Goal: Transaction & Acquisition: Download file/media

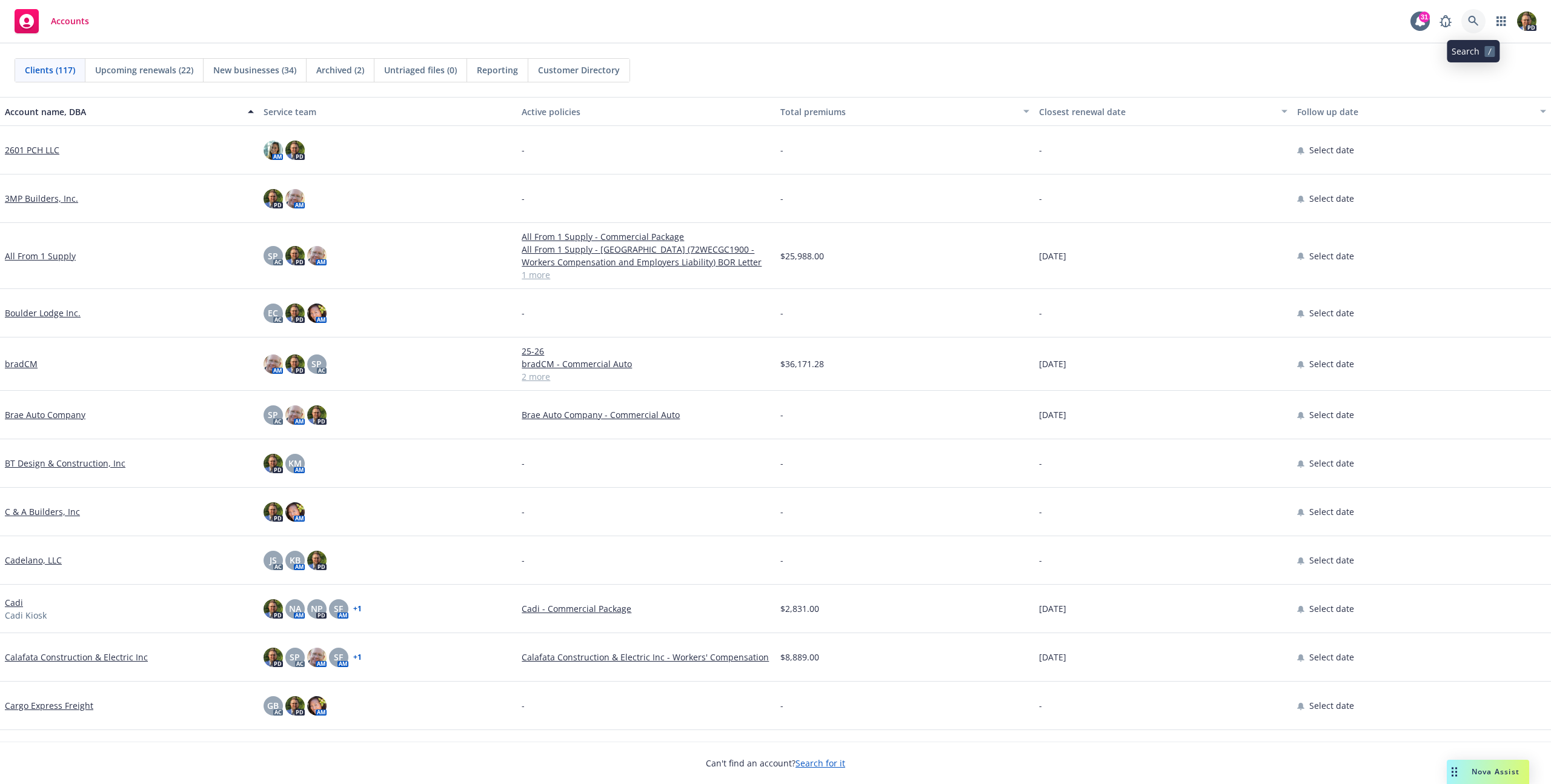
click at [1476, 17] on icon at bounding box center [1474, 21] width 11 height 11
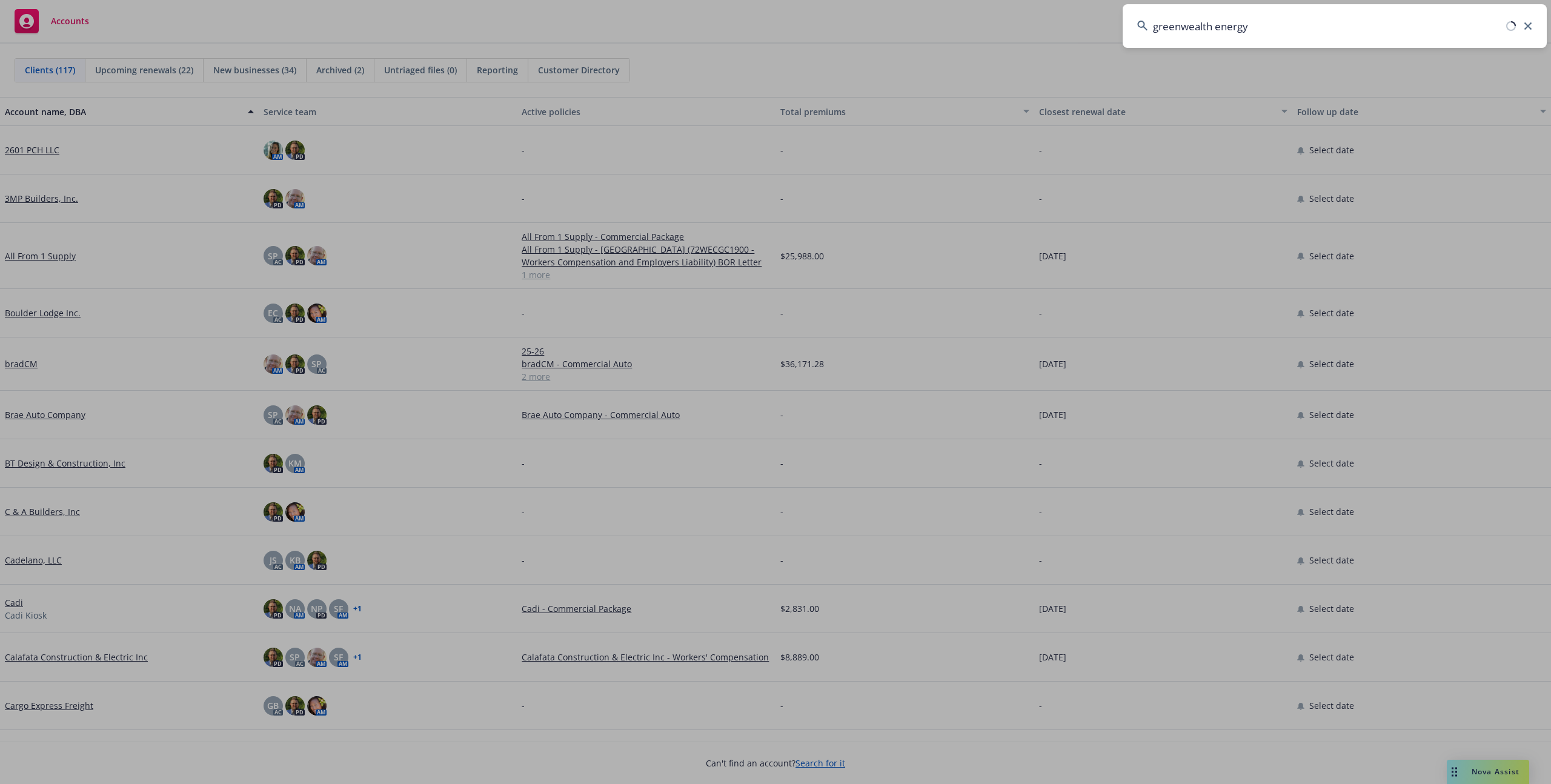
type input "greenwealth energy"
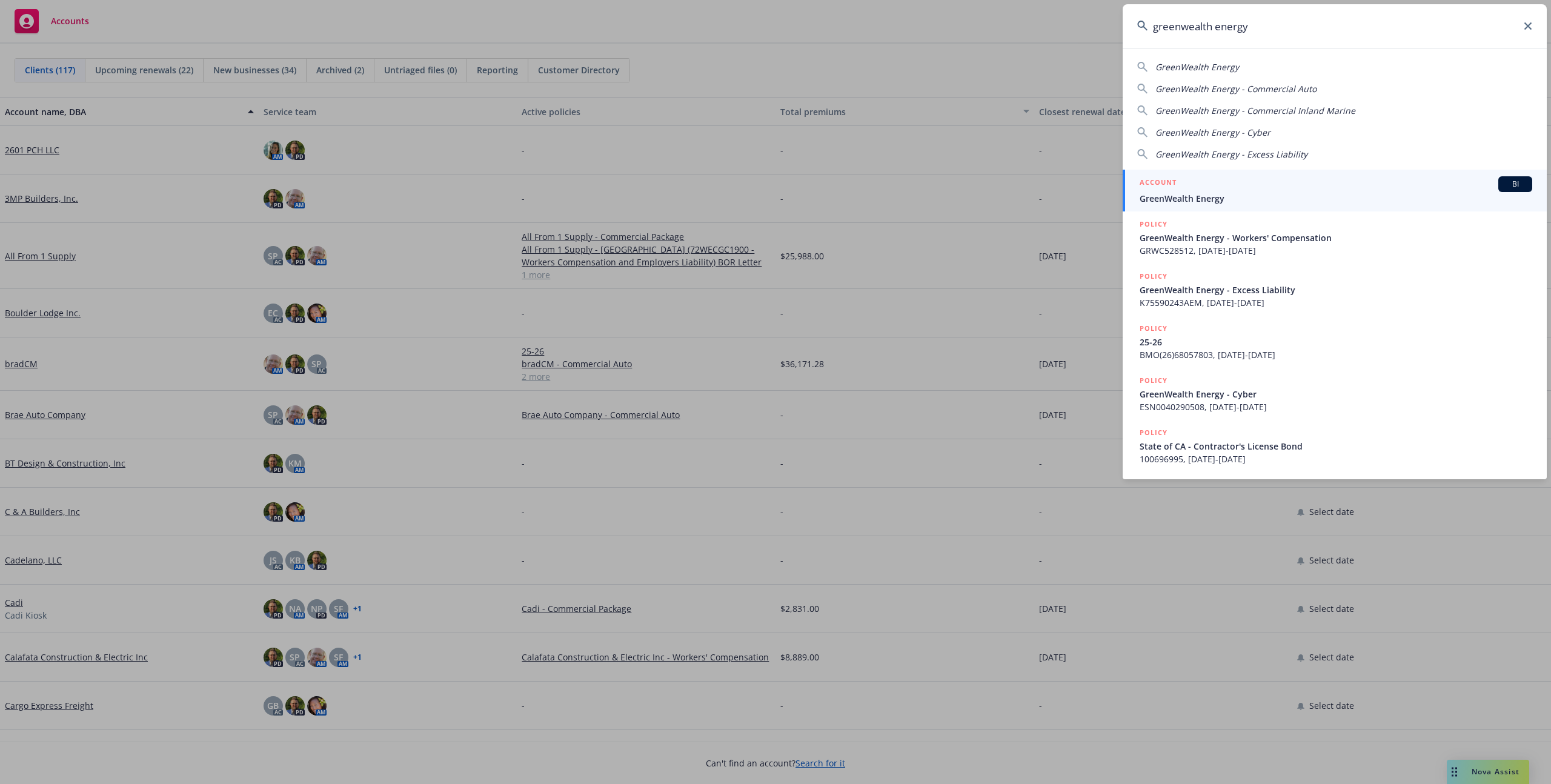
click at [1314, 192] on span "GreenWealth Energy" at bounding box center [1336, 198] width 393 height 13
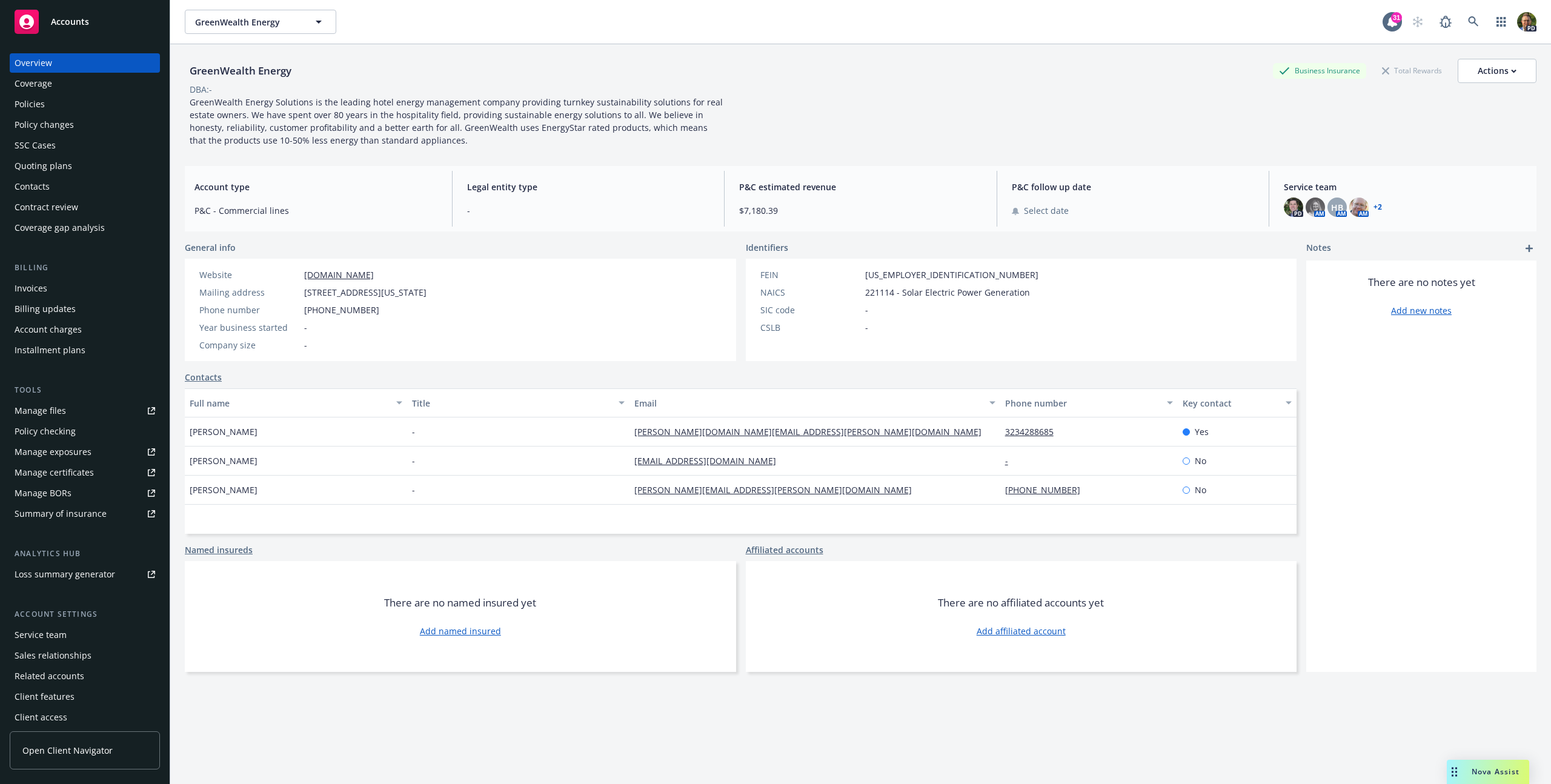
click at [52, 100] on div "Policies" at bounding box center [84, 104] width 140 height 19
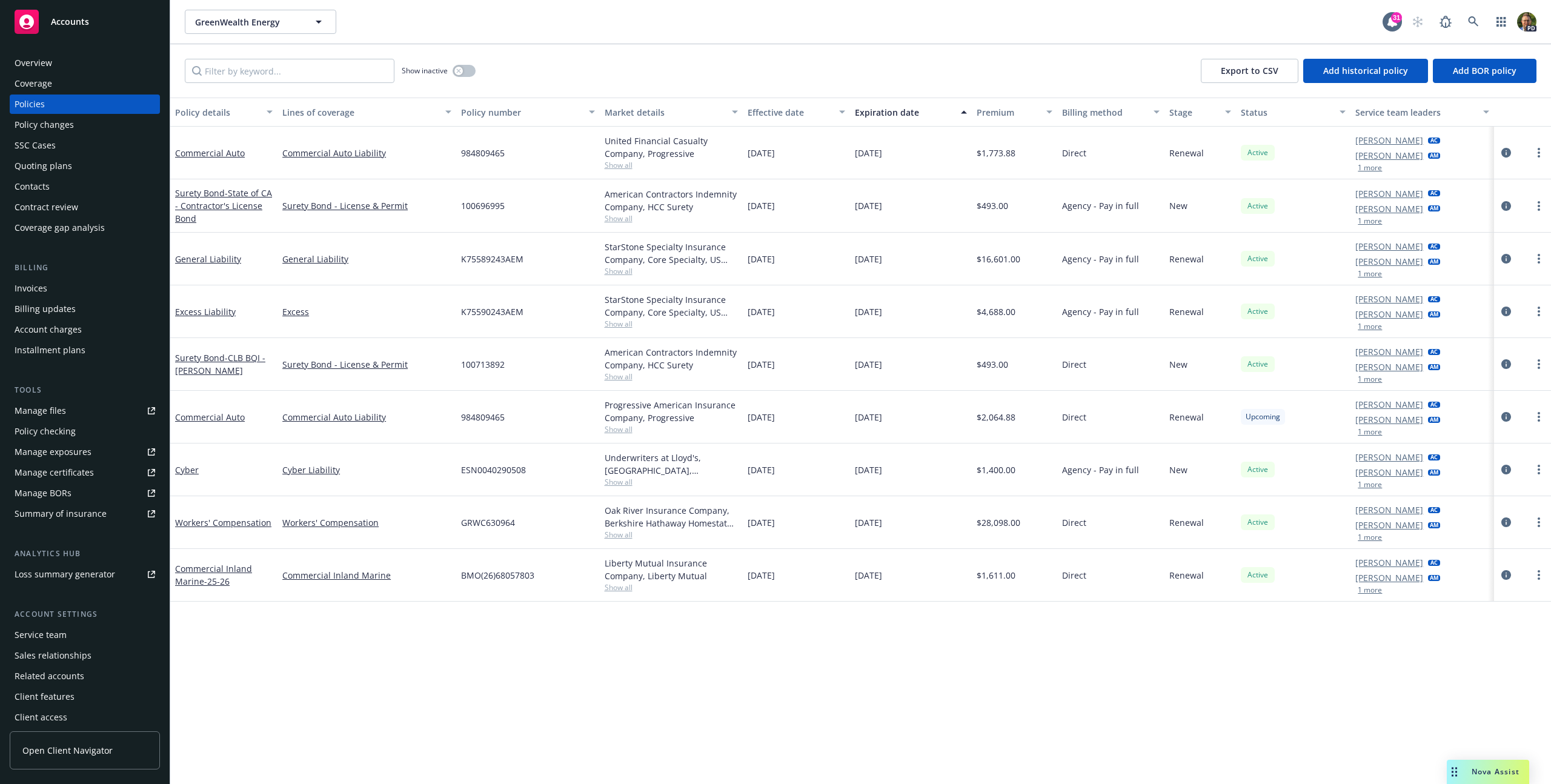
click at [207, 266] on div "General Liability" at bounding box center [223, 258] width 107 height 52
click at [208, 261] on link "General Liability" at bounding box center [208, 259] width 66 height 12
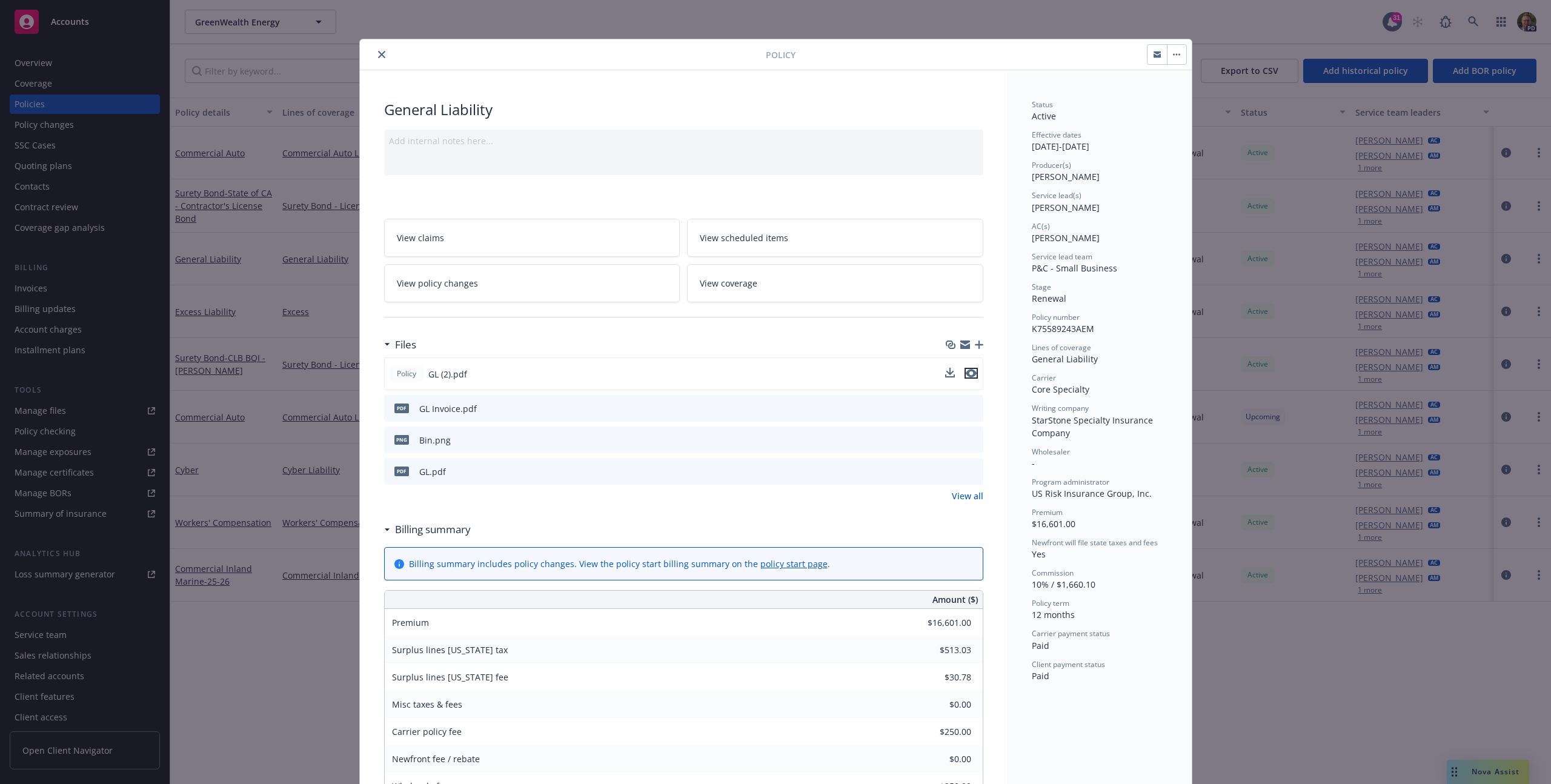
click at [966, 373] on icon "preview file" at bounding box center [972, 373] width 11 height 8
click at [384, 54] on button "close" at bounding box center [382, 54] width 15 height 15
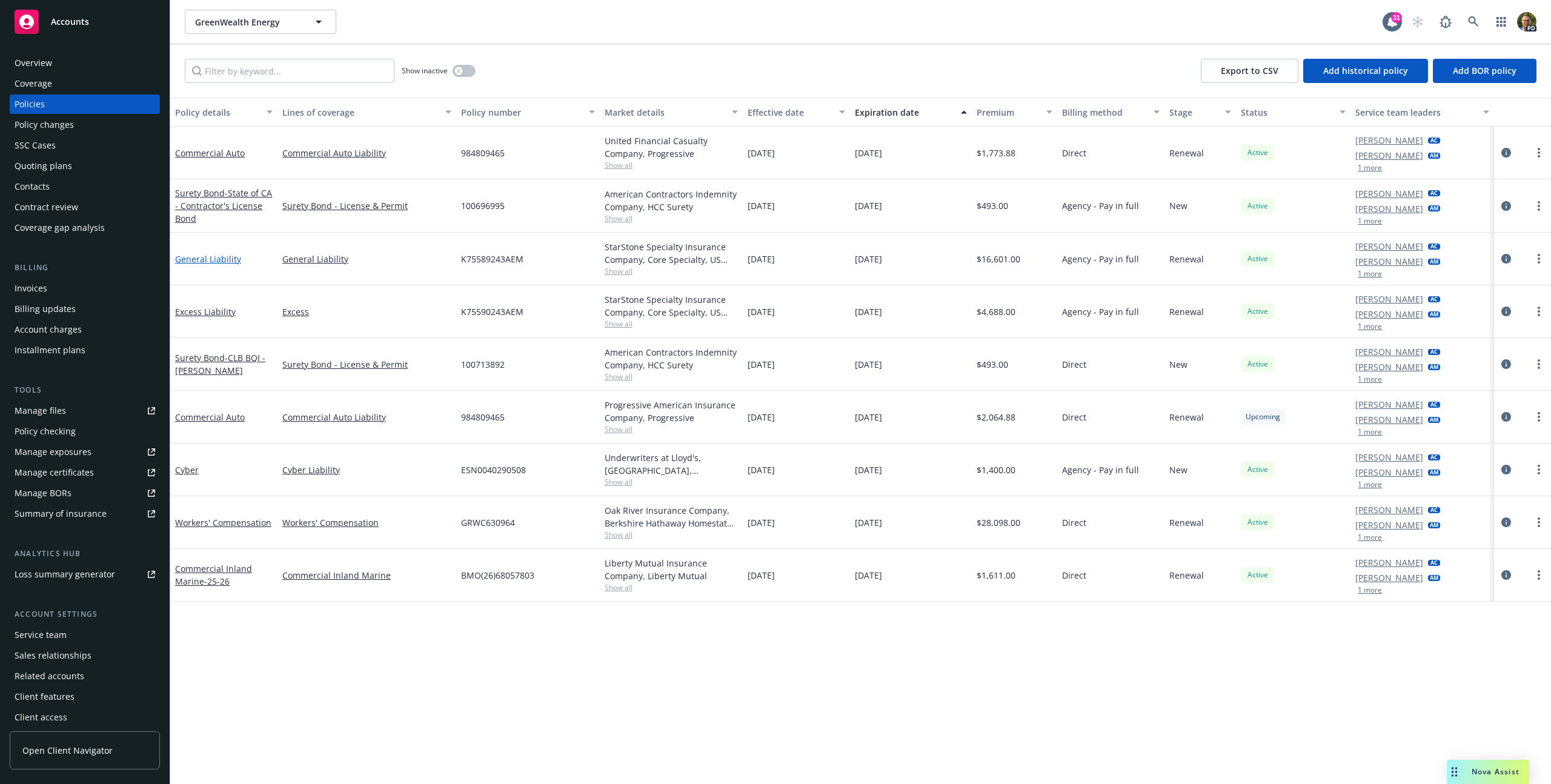
click at [191, 255] on link "General Liability" at bounding box center [208, 259] width 66 height 12
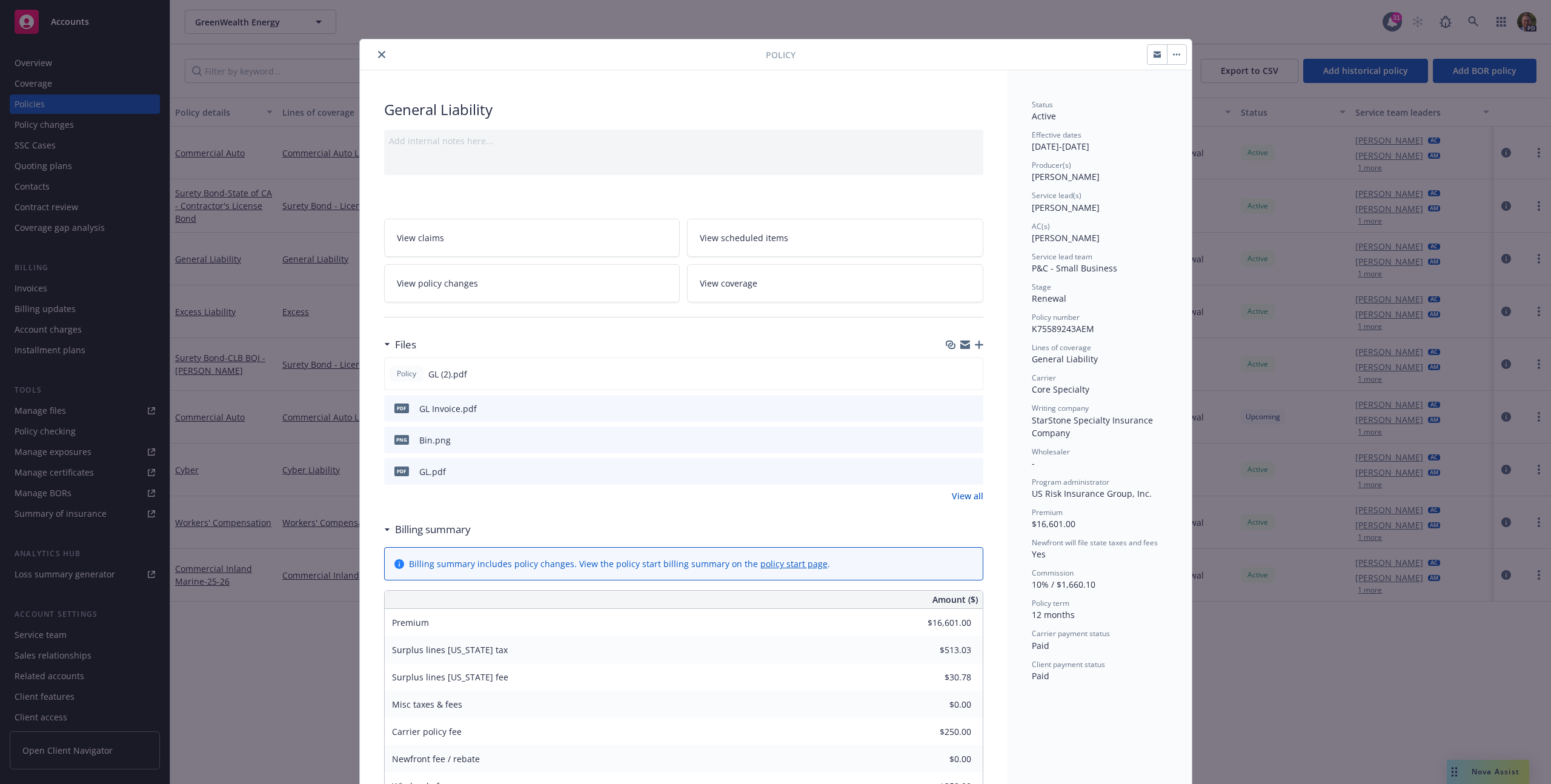
click at [378, 56] on icon "close" at bounding box center [382, 54] width 7 height 7
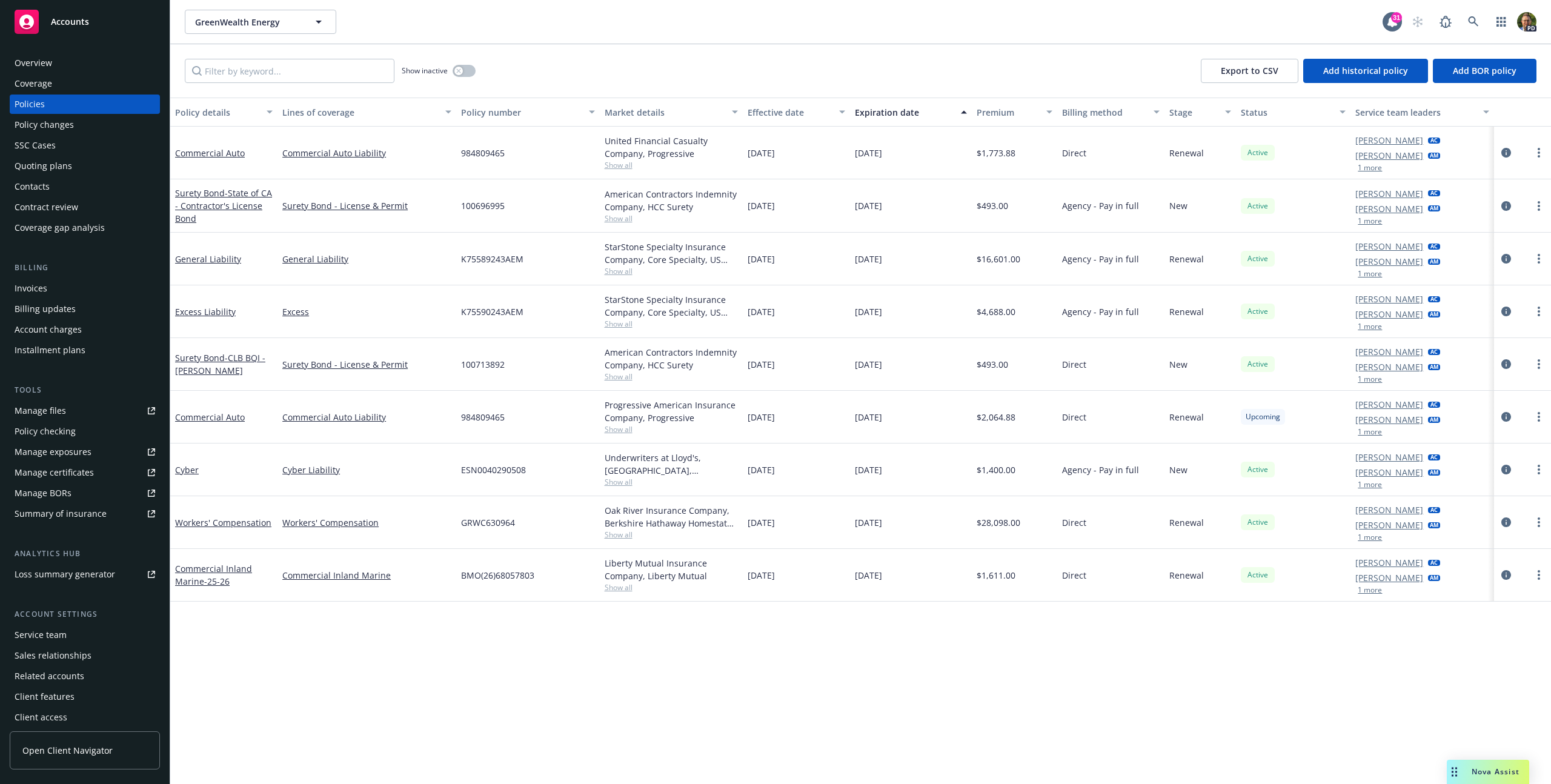
click at [214, 303] on div "Excess Liability" at bounding box center [223, 311] width 107 height 52
click at [214, 308] on link "Excess Liability" at bounding box center [206, 311] width 61 height 12
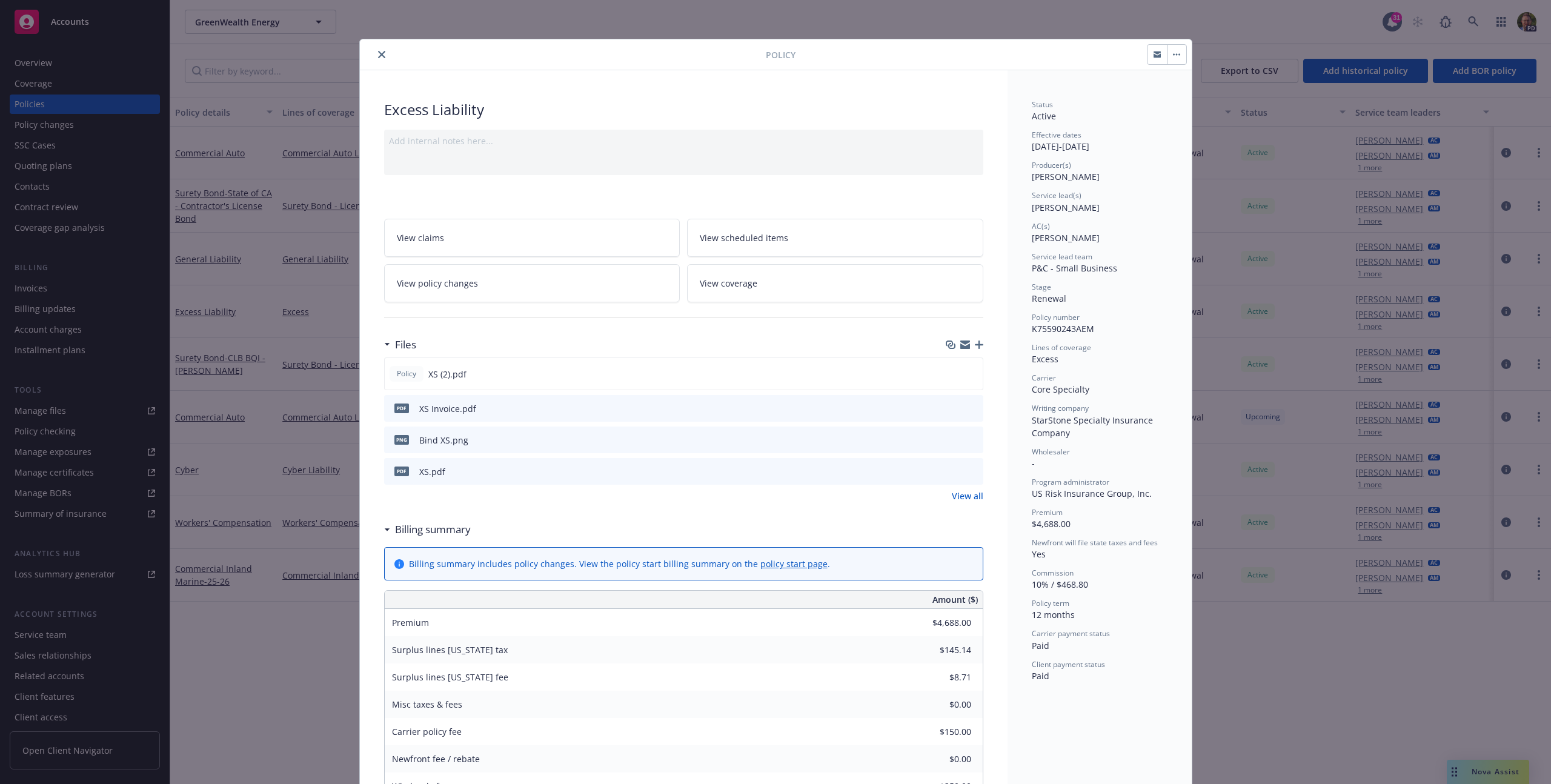
click at [378, 52] on icon "close" at bounding box center [382, 54] width 7 height 7
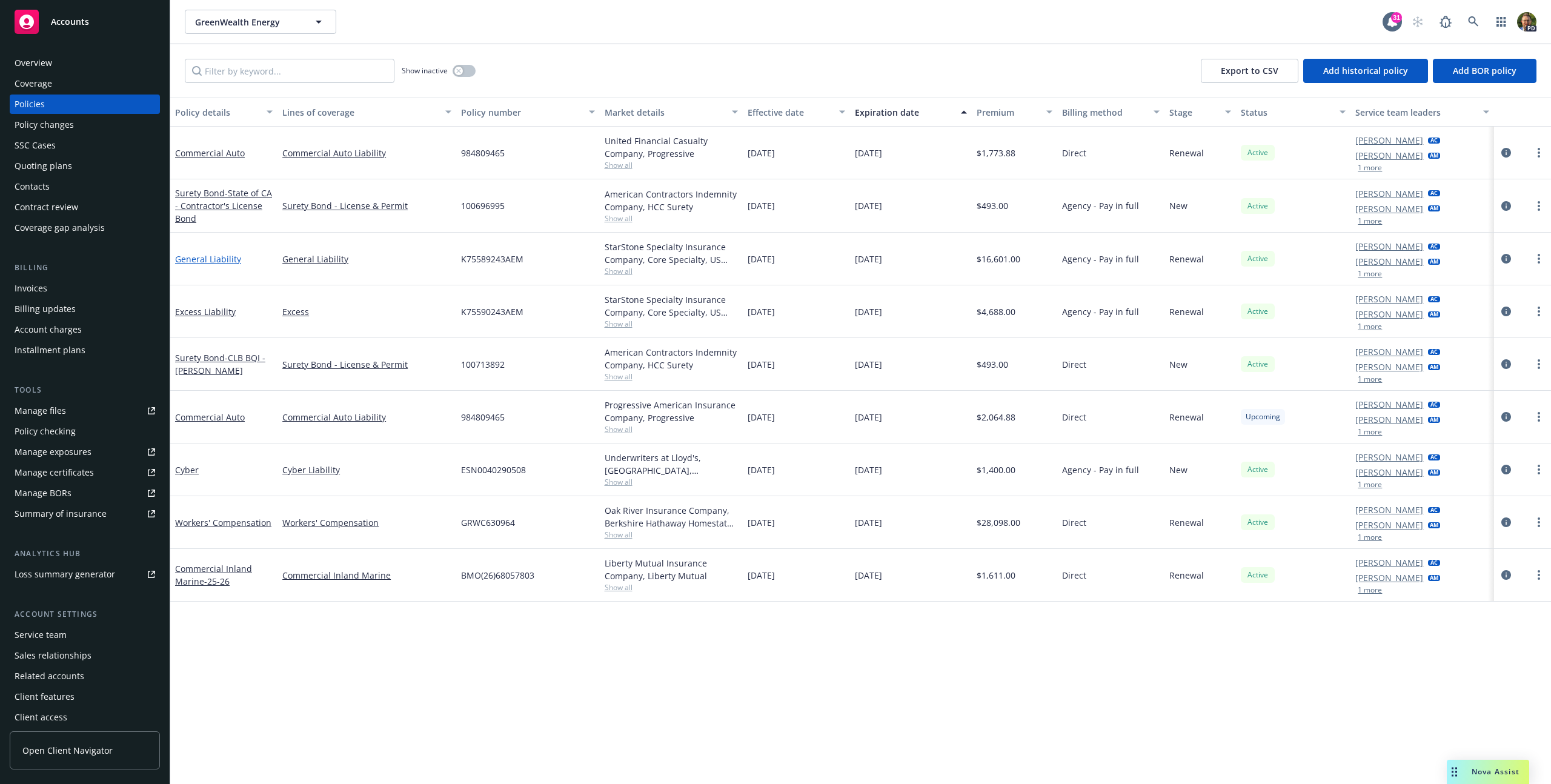
click at [203, 257] on link "General Liability" at bounding box center [208, 259] width 66 height 12
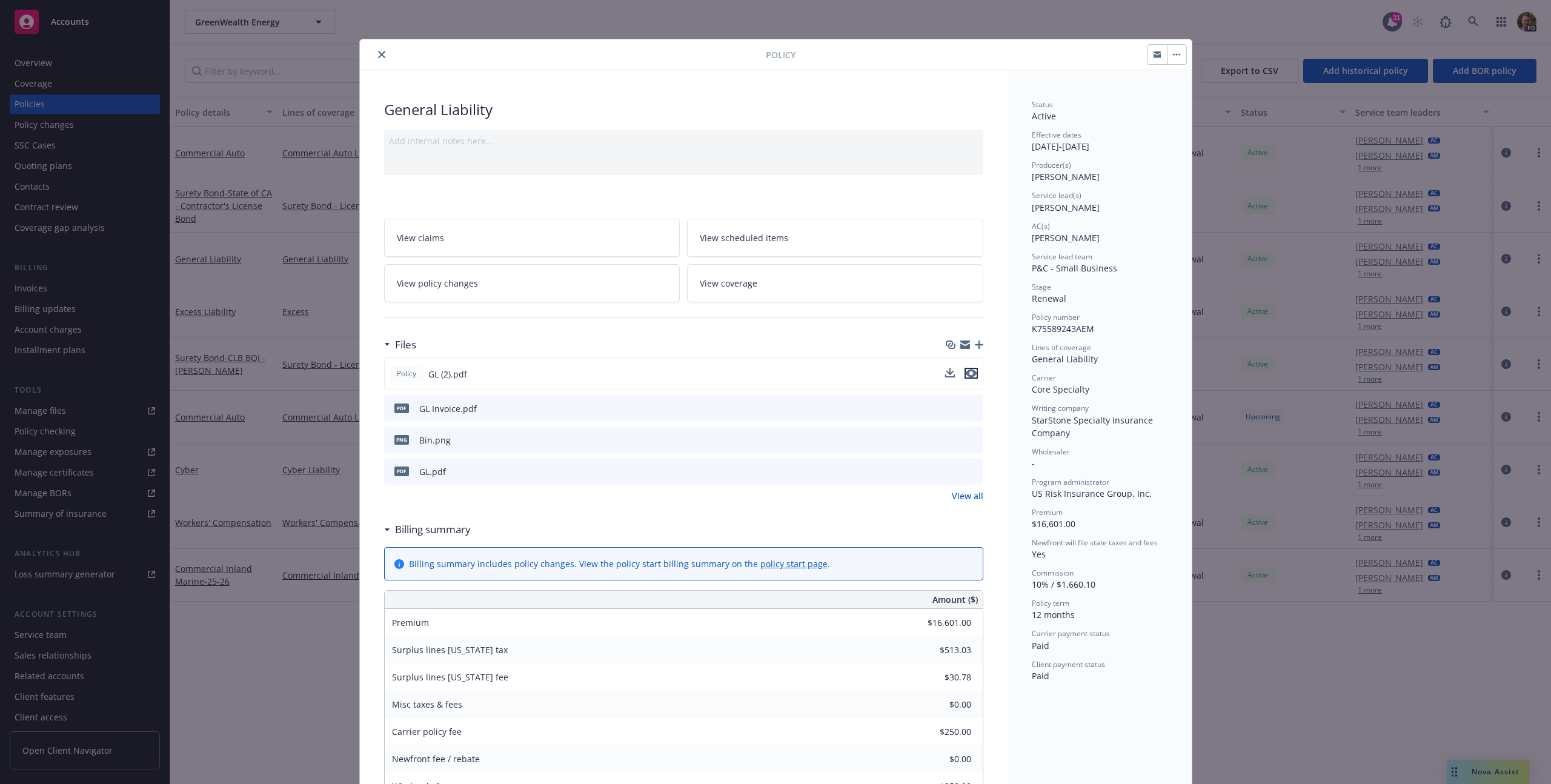
click at [969, 375] on icon "preview file" at bounding box center [972, 373] width 11 height 8
click at [375, 56] on button "close" at bounding box center [382, 54] width 15 height 15
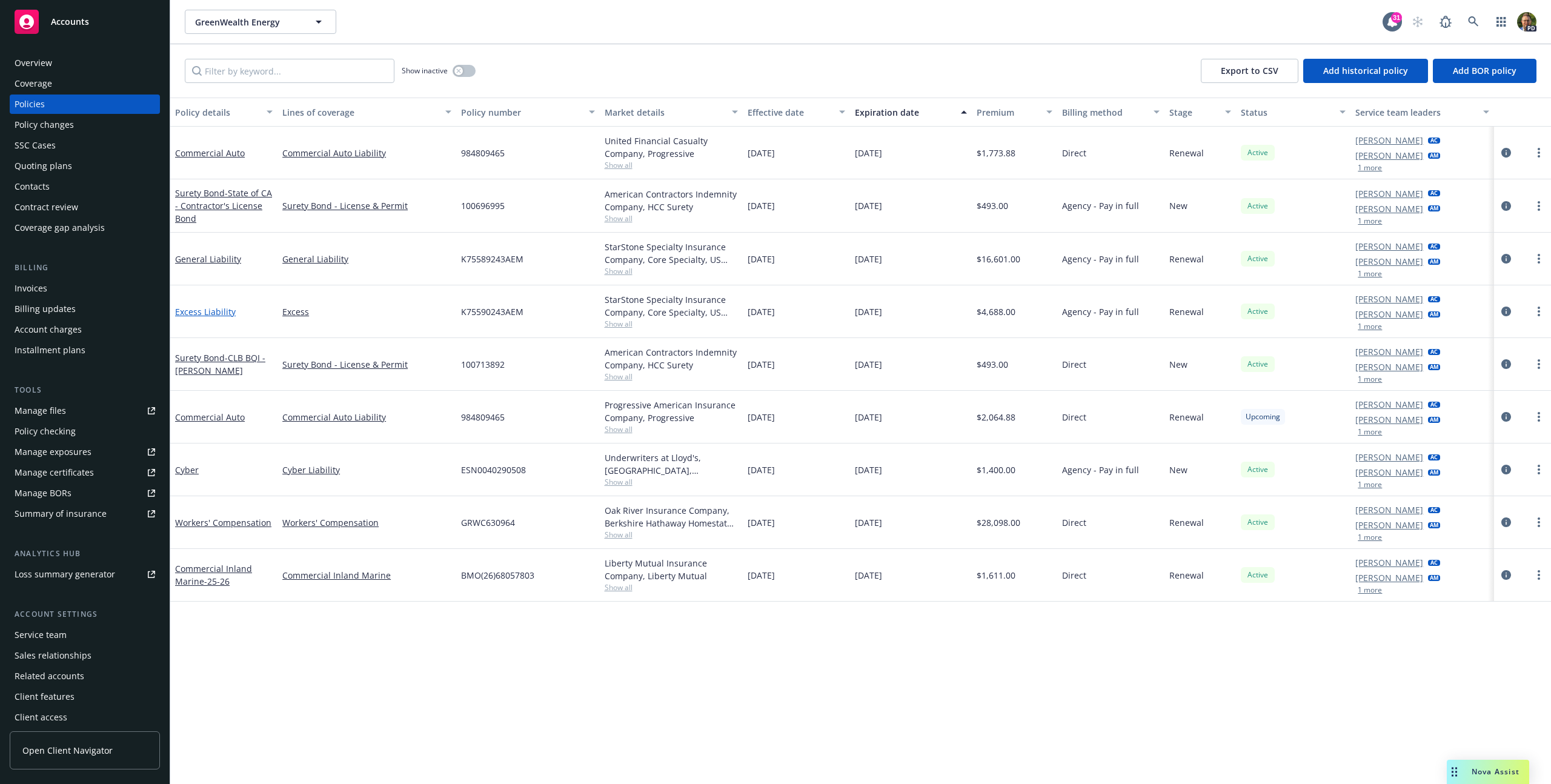
click at [219, 312] on link "Excess Liability" at bounding box center [206, 311] width 61 height 12
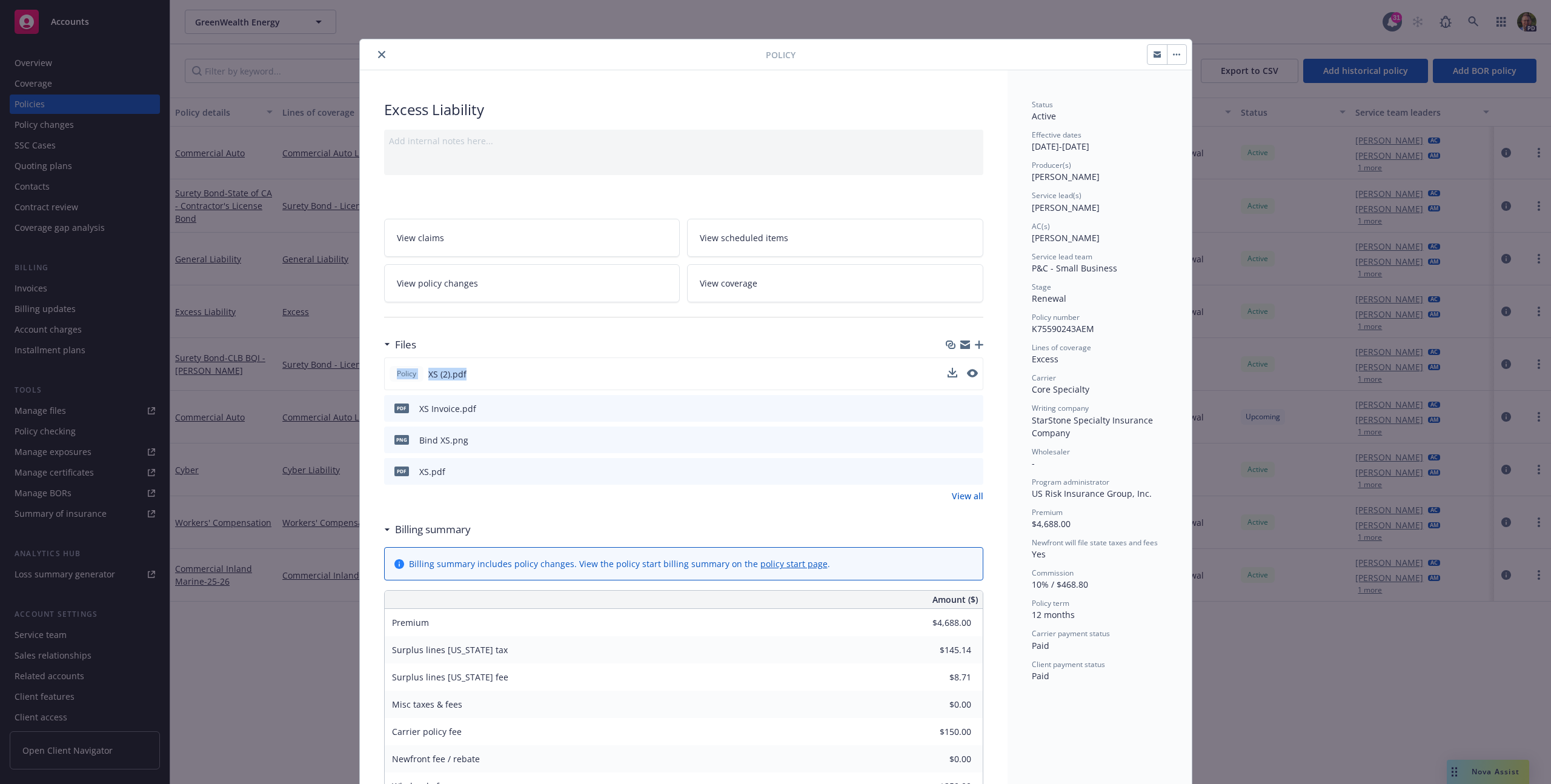
drag, startPoint x: 918, startPoint y: 366, endPoint x: 932, endPoint y: 370, distance: 14.6
click at [932, 370] on div "Files Policy XS (2).pdf pdf XS Invoice.pdf png Bind XS.png pdf XS.pdf View all" at bounding box center [683, 417] width 600 height 170
click at [968, 369] on icon "preview file" at bounding box center [972, 373] width 11 height 8
click at [378, 55] on icon "close" at bounding box center [382, 54] width 7 height 7
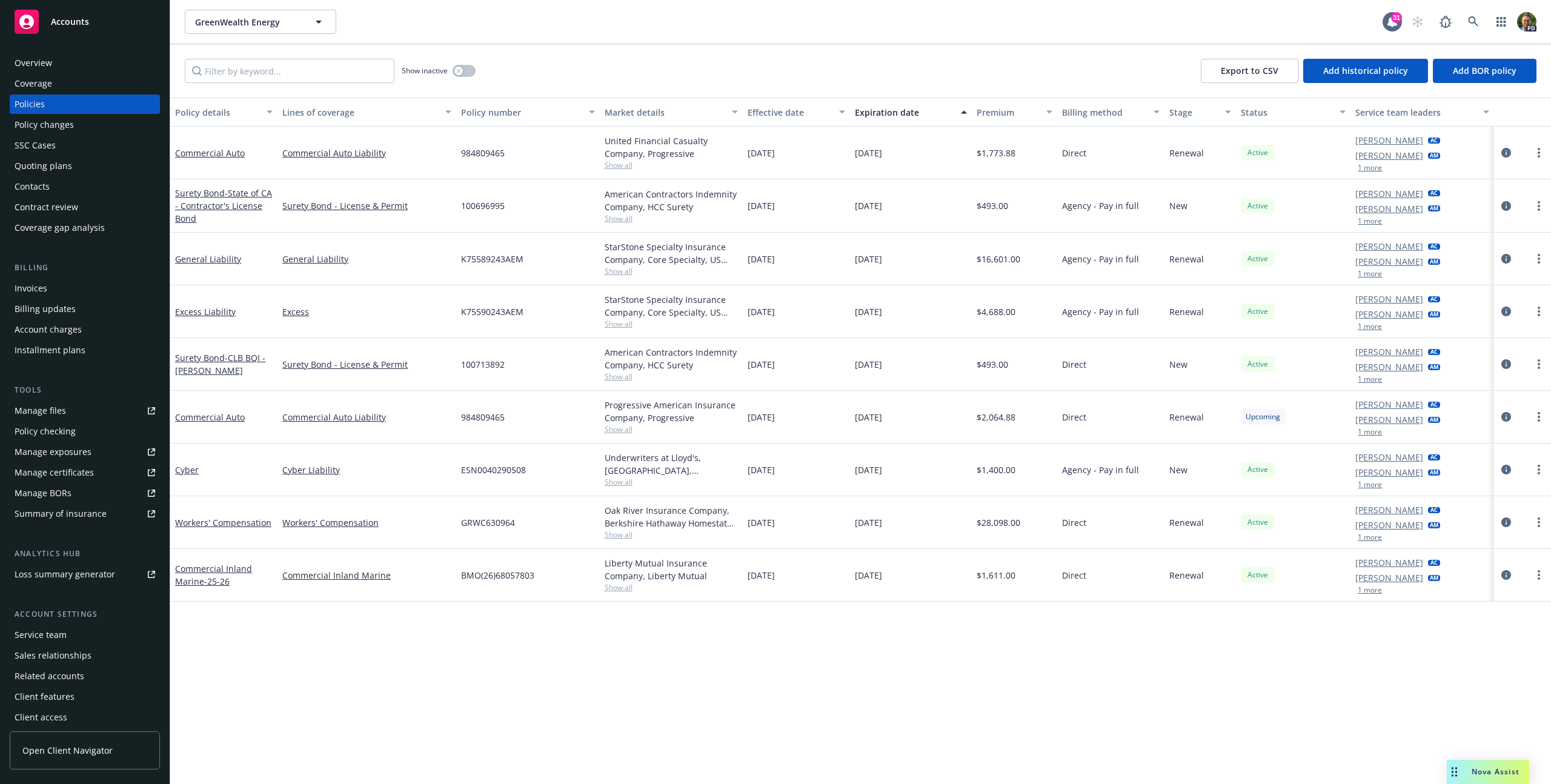
scroll to position [6, 0]
click at [90, 745] on span "Open Client Navigator" at bounding box center [67, 750] width 90 height 13
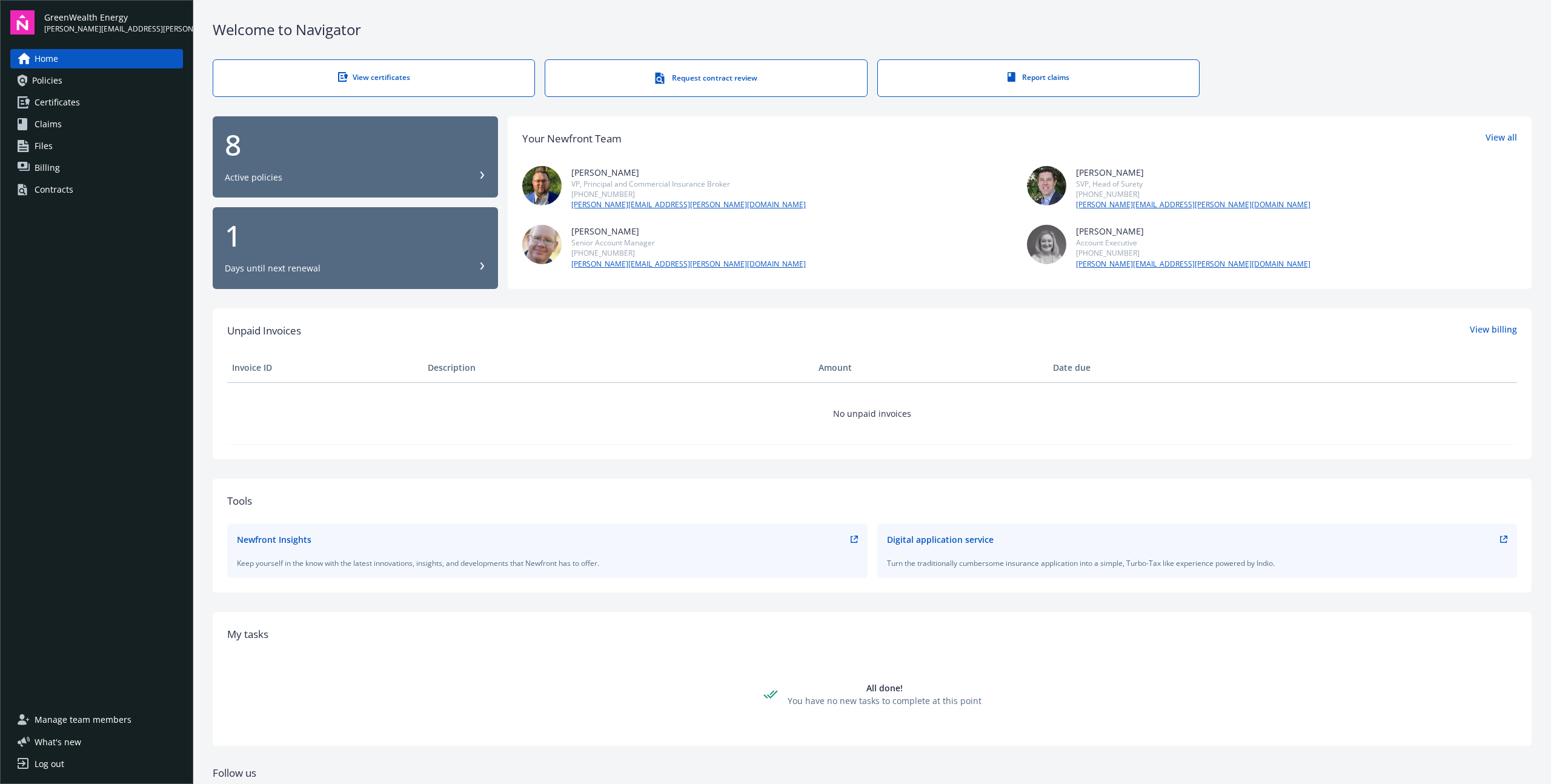
click at [73, 98] on span "Certificates" at bounding box center [57, 102] width 45 height 19
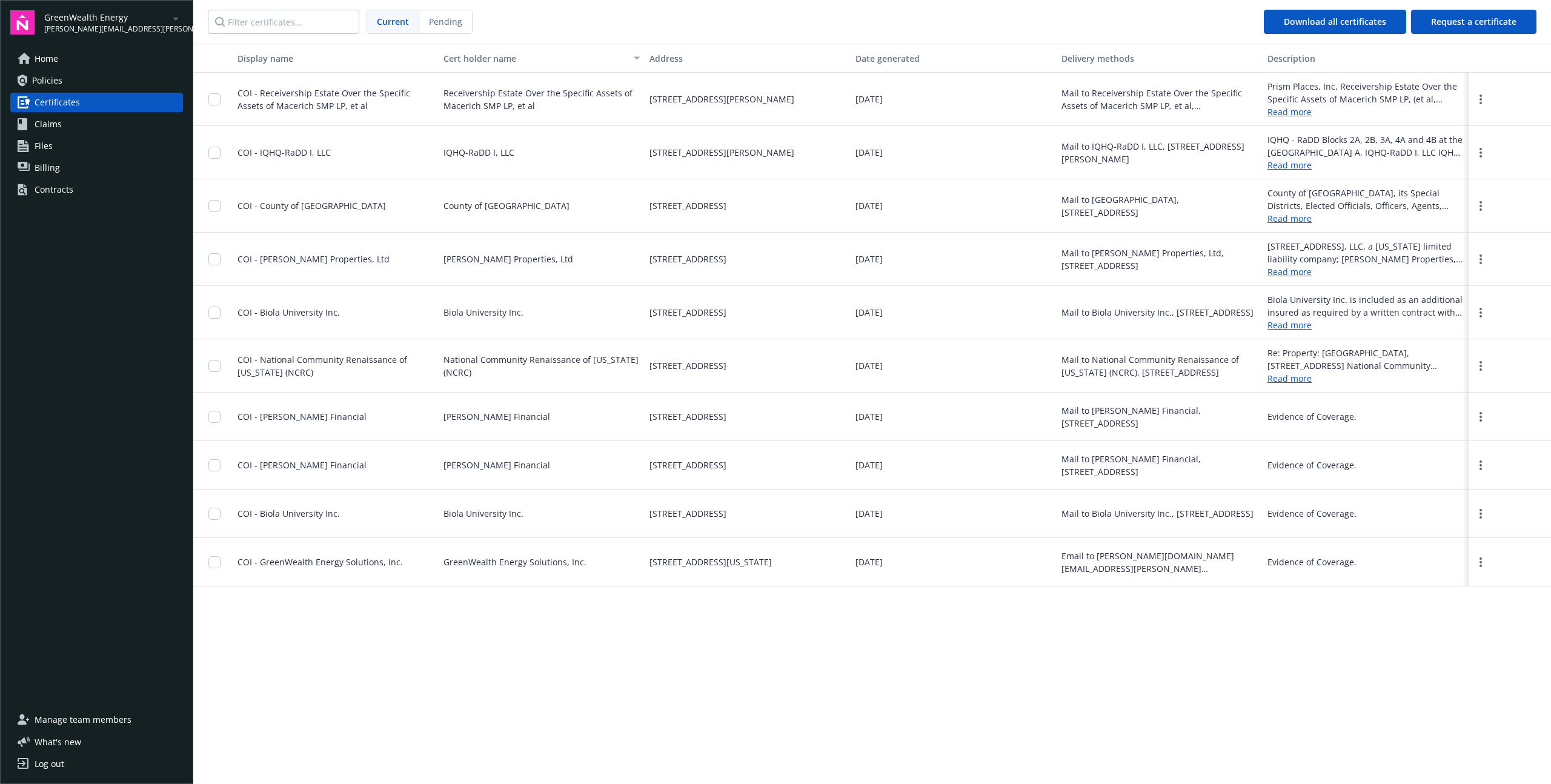
click at [393, 95] on span "COI - Receivership Estate Over the Specific Assets of Macerich SMP LP, et al" at bounding box center [324, 99] width 173 height 24
click at [347, 92] on span "COI - Receivership Estate Over the Specific Assets of Macerich SMP LP, et al" at bounding box center [324, 99] width 173 height 24
click at [297, 93] on span "COI - Receivership Estate Over the Specific Assets of Macerich SMP LP, et al" at bounding box center [324, 99] width 173 height 24
click at [209, 91] on div at bounding box center [218, 99] width 19 height 39
click at [213, 95] on input "checkbox" at bounding box center [214, 99] width 12 height 12
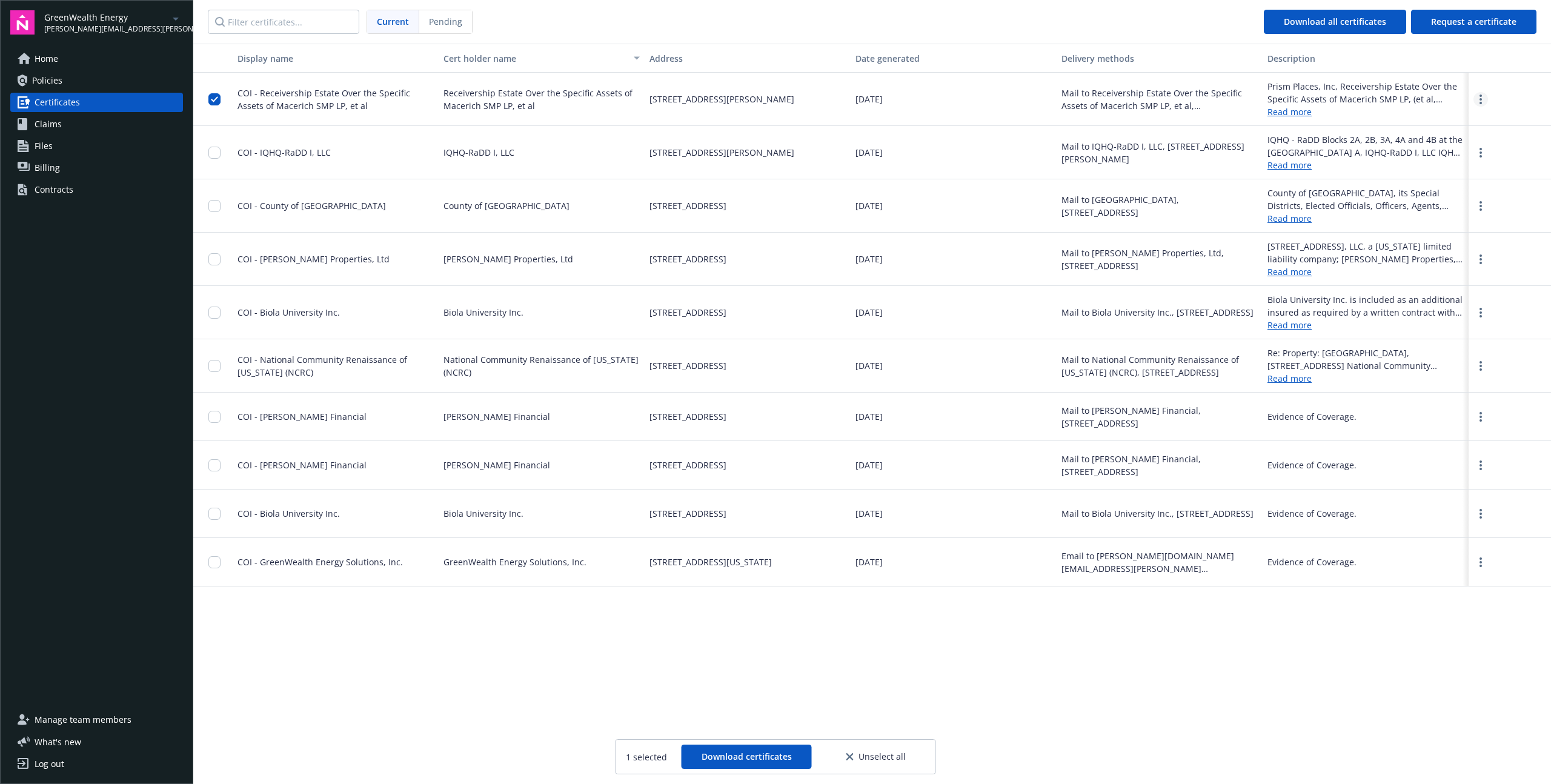
click at [1484, 97] on link "more" at bounding box center [1481, 99] width 15 height 15
click at [1442, 126] on link "Download" at bounding box center [1447, 124] width 79 height 24
click at [1475, 149] on link "more" at bounding box center [1481, 152] width 15 height 15
click at [1456, 180] on link "Download" at bounding box center [1447, 177] width 79 height 24
click at [1480, 204] on icon "more" at bounding box center [1480, 206] width 3 height 10
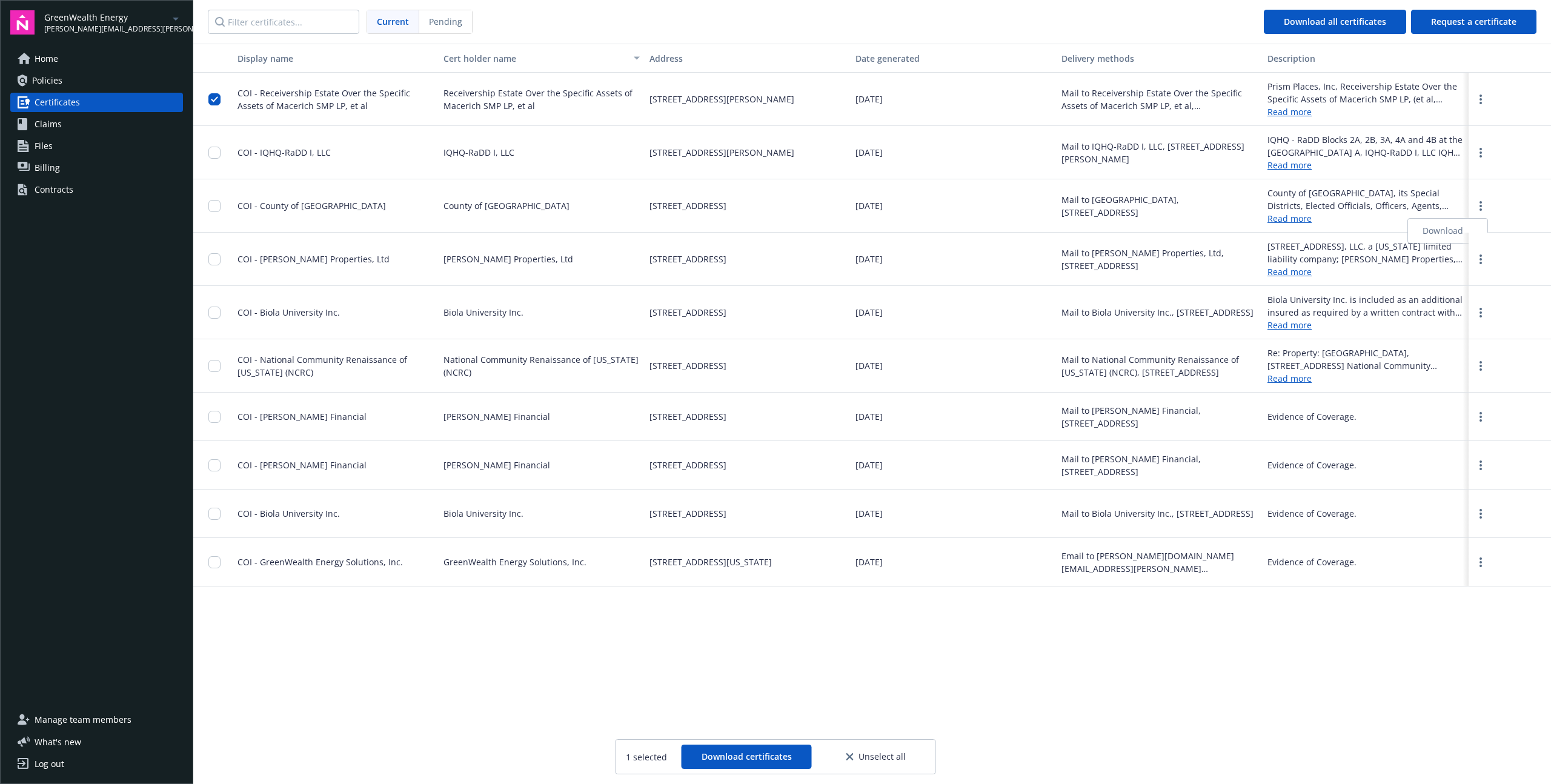
click at [1461, 238] on link "Download" at bounding box center [1447, 230] width 79 height 24
click at [1479, 257] on icon "more" at bounding box center [1480, 259] width 3 height 10
click at [1466, 277] on link "Download" at bounding box center [1447, 284] width 79 height 24
click at [1481, 310] on icon "more" at bounding box center [1480, 312] width 3 height 10
click at [1443, 338] on link "Download" at bounding box center [1447, 337] width 79 height 24
